Goal: Task Accomplishment & Management: Manage account settings

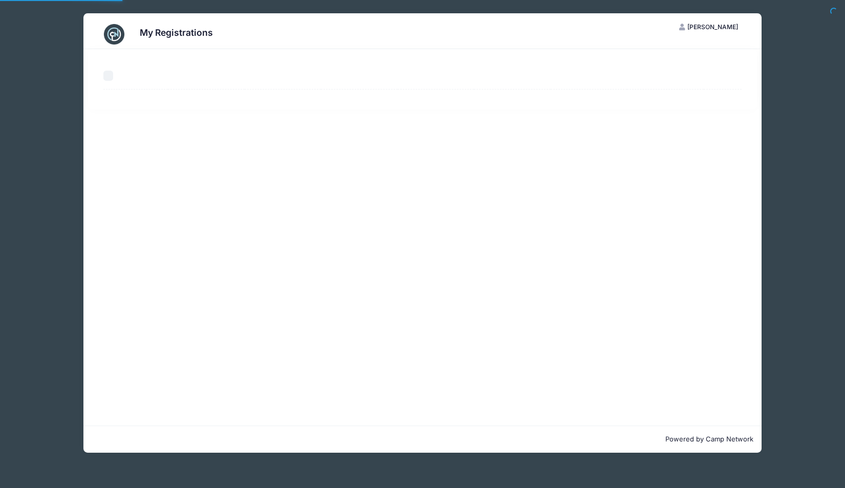
select select "50"
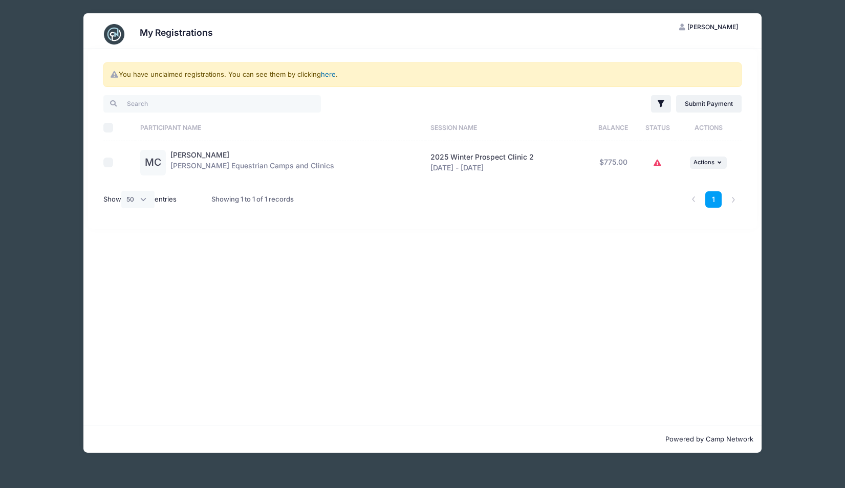
click at [328, 73] on link "here" at bounding box center [328, 74] width 15 height 8
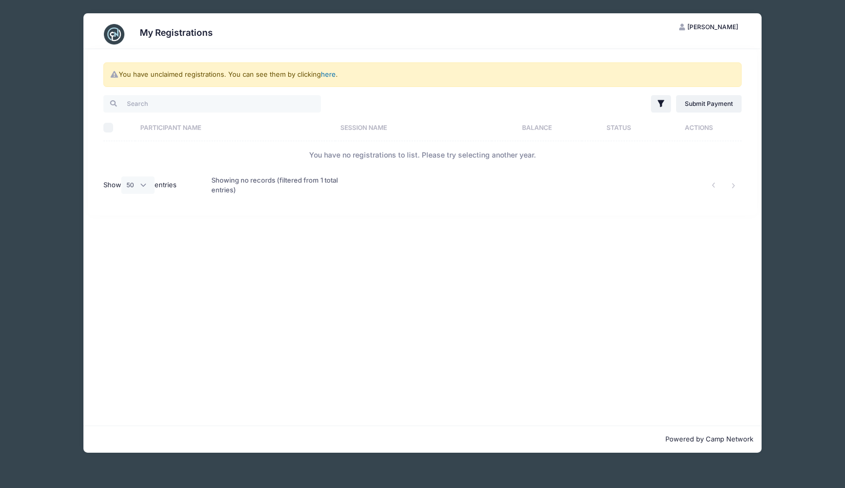
click at [331, 74] on link "here" at bounding box center [328, 74] width 15 height 8
click at [303, 201] on div "Showing no records (filtered from 1 total entries)" at bounding box center [287, 185] width 152 height 33
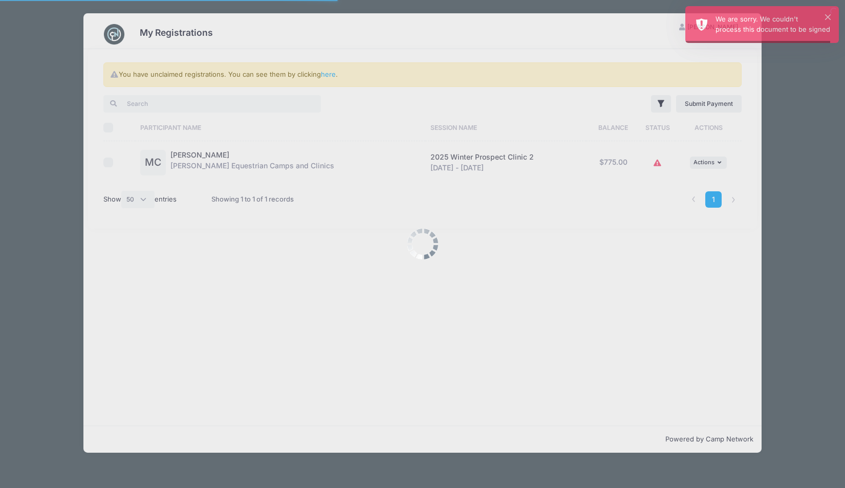
select select "50"
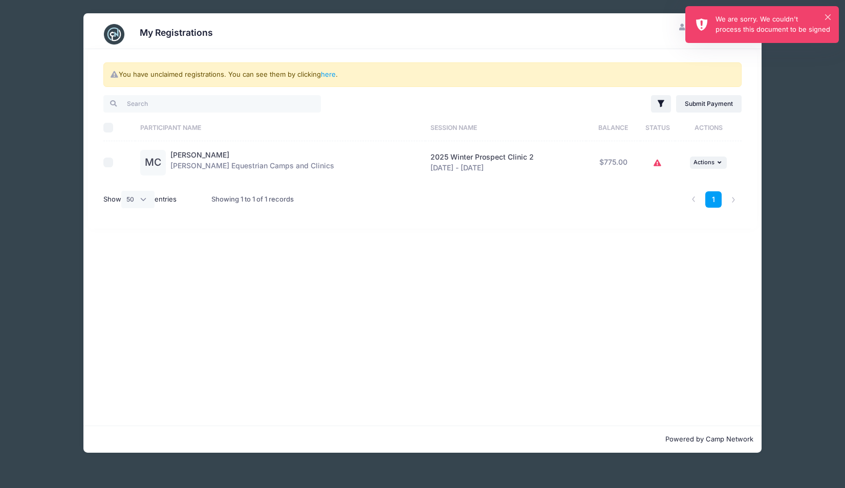
click at [825, 14] on div "× We are sorry. We couldn't process this document to be signed" at bounding box center [762, 24] width 154 height 37
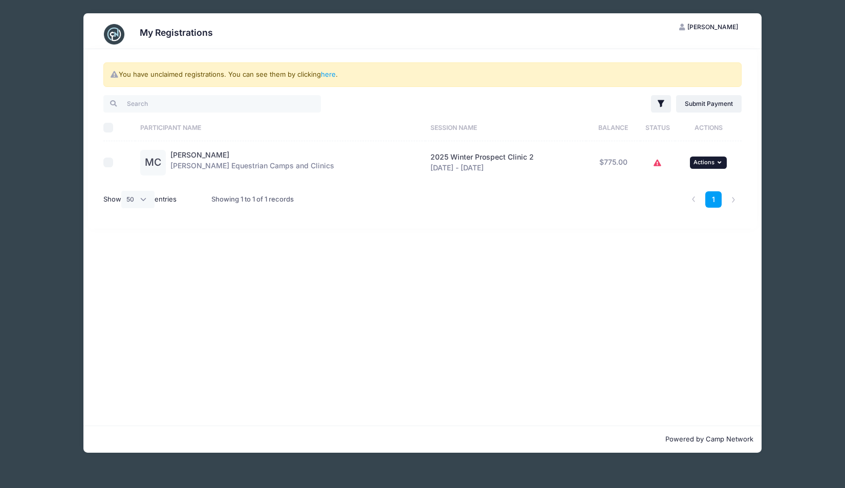
click at [716, 162] on button "... Actions" at bounding box center [708, 163] width 37 height 12
click at [656, 163] on icon at bounding box center [657, 163] width 8 height 0
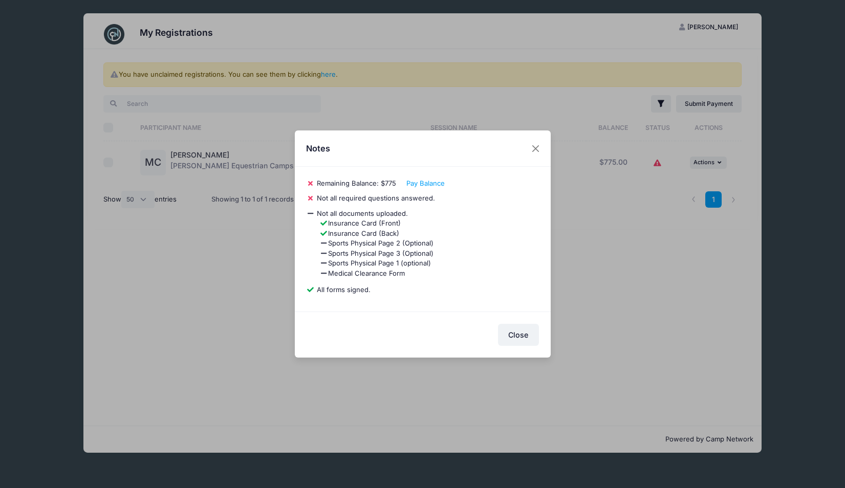
click at [415, 194] on span "Not all required questions answered." at bounding box center [376, 198] width 118 height 8
click at [517, 335] on button "Close" at bounding box center [518, 335] width 41 height 22
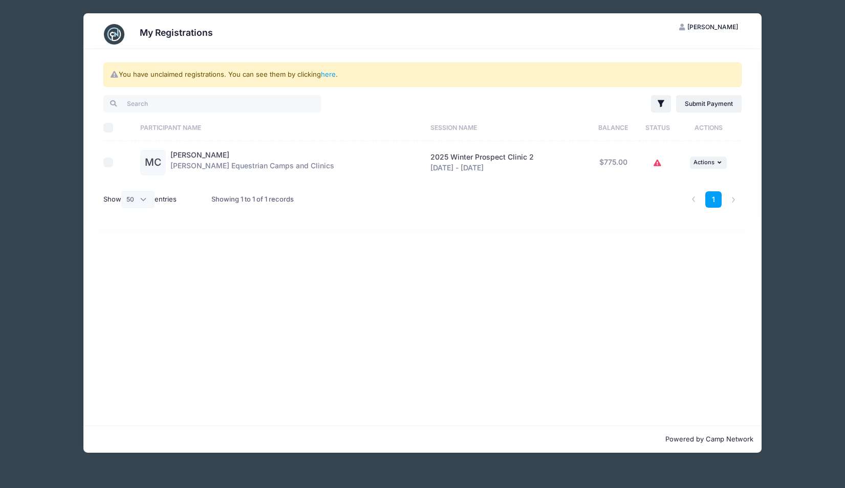
click at [635, 293] on div "You have unclaimed registrations. You can see them by clicking here . Filter Fi…" at bounding box center [422, 237] width 678 height 377
